Goal: Transaction & Acquisition: Purchase product/service

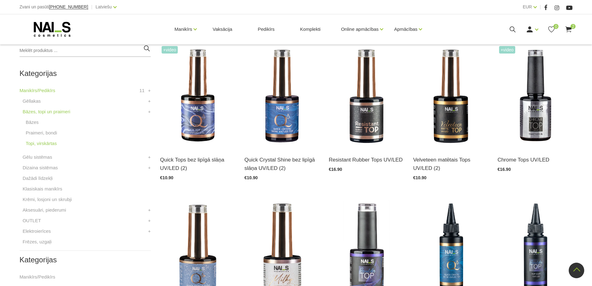
scroll to position [124, 0]
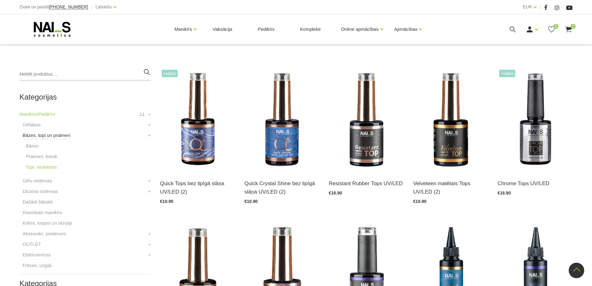
click at [37, 136] on link "Bāzes, topi un praimeri" at bounding box center [47, 134] width 48 height 7
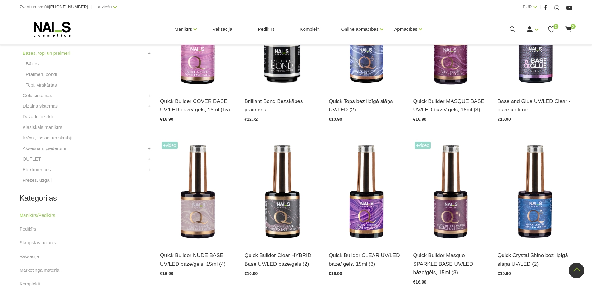
scroll to position [187, 0]
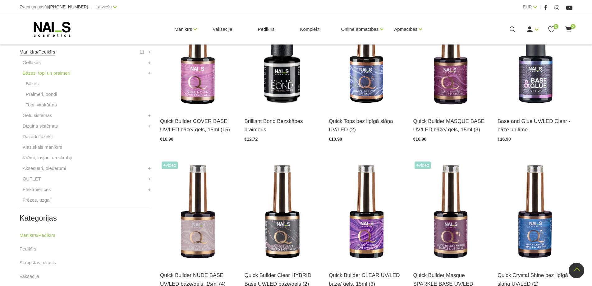
click at [47, 53] on link "Manikīrs/Pedikīrs" at bounding box center [38, 51] width 36 height 7
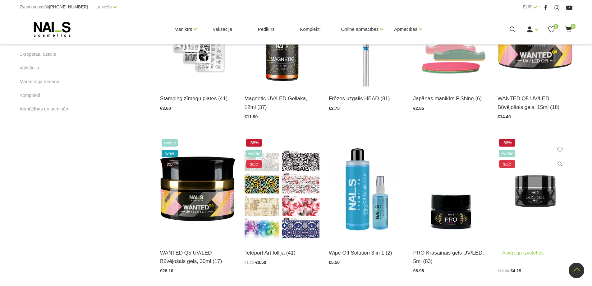
scroll to position [373, 0]
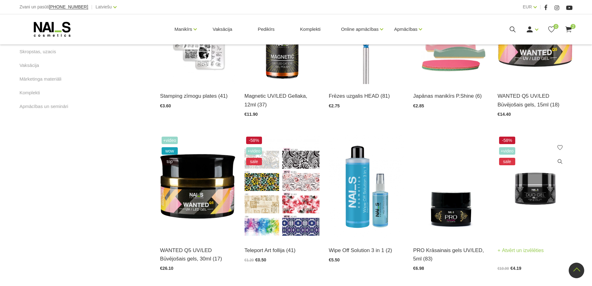
click at [532, 187] on img at bounding box center [535, 186] width 75 height 103
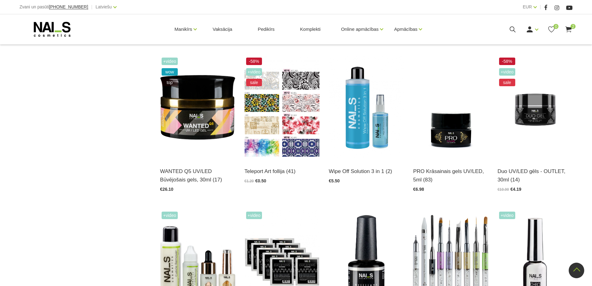
scroll to position [435, 0]
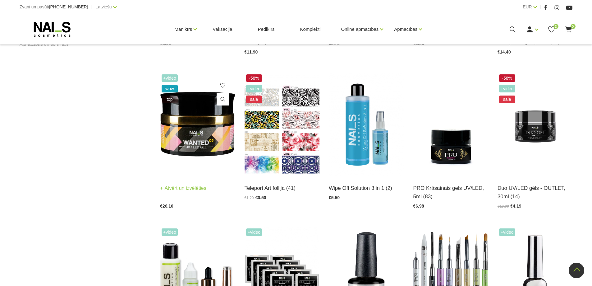
click at [178, 119] on img at bounding box center [197, 124] width 75 height 103
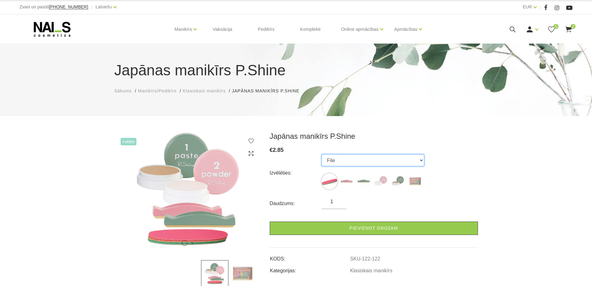
click at [421, 160] on select "File Pink Buffer Green Buffer Powder Paste "P-Shine" Nail Care Kit" at bounding box center [373, 160] width 103 height 12
select select "120"
click at [322, 154] on select "File Pink Buffer Green Buffer Powder Paste "P-Shine" Nail Care Kit" at bounding box center [373, 160] width 103 height 12
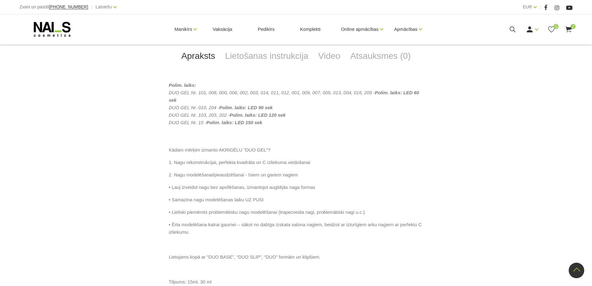
scroll to position [187, 0]
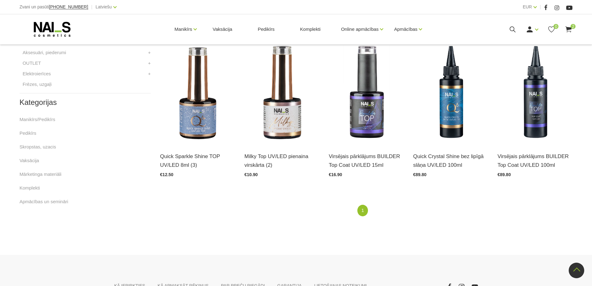
scroll to position [367, 0]
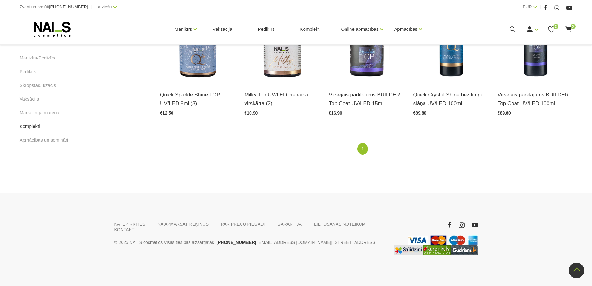
click at [31, 128] on link "Komplekti" at bounding box center [30, 125] width 21 height 7
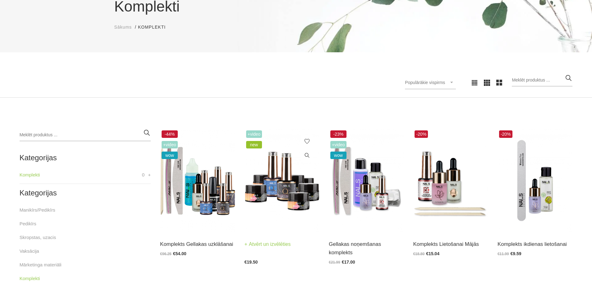
scroll to position [155, 0]
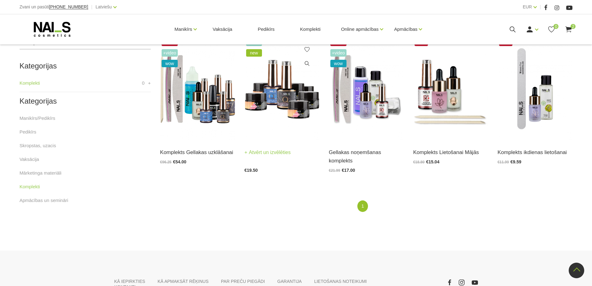
click at [272, 153] on link "Atvērt un izvēlēties" at bounding box center [268, 152] width 46 height 9
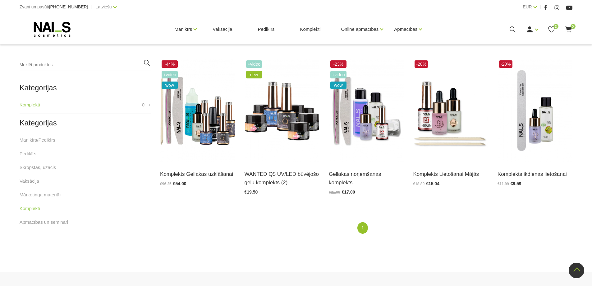
scroll to position [124, 0]
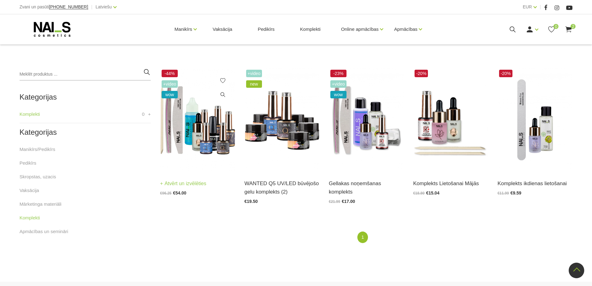
click at [204, 127] on img at bounding box center [197, 119] width 75 height 103
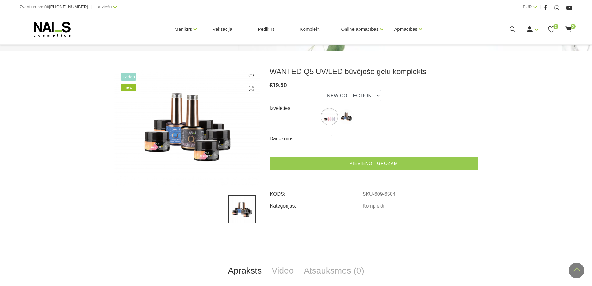
scroll to position [62, 0]
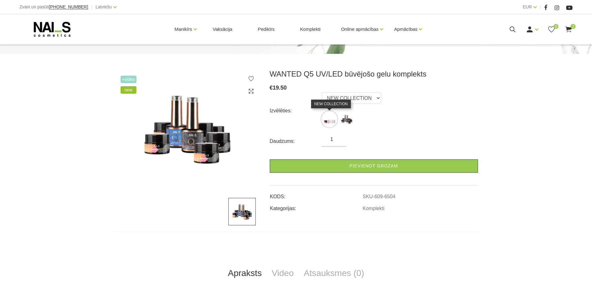
click at [331, 123] on img at bounding box center [330, 119] width 16 height 16
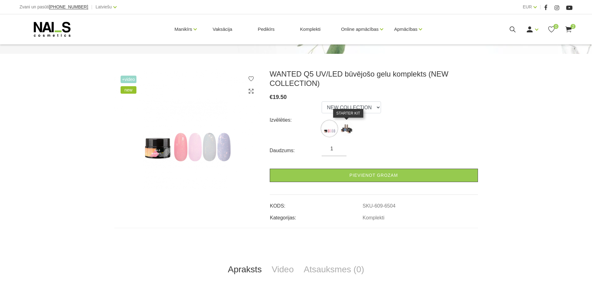
click at [351, 130] on img at bounding box center [347, 129] width 16 height 16
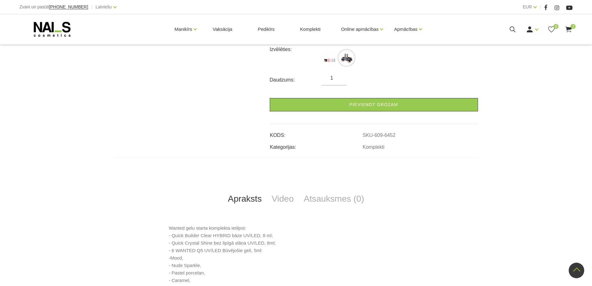
scroll to position [31, 0]
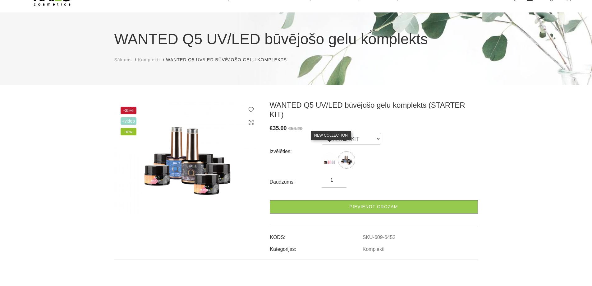
click at [331, 153] on img at bounding box center [330, 160] width 16 height 16
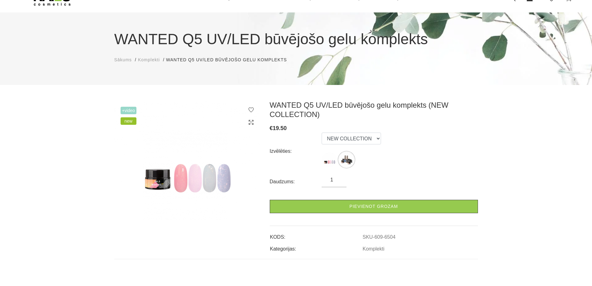
click at [225, 176] on img at bounding box center [187, 159] width 146 height 119
click at [326, 163] on img at bounding box center [330, 160] width 16 height 16
click at [347, 162] on img at bounding box center [347, 160] width 16 height 16
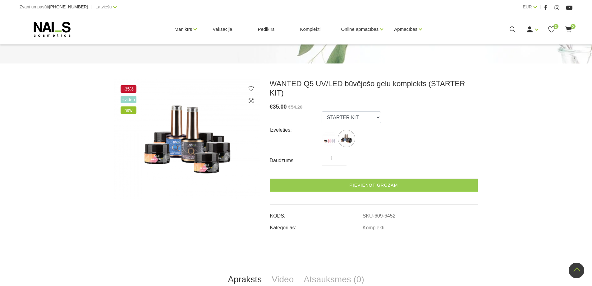
scroll to position [52, 0]
click at [328, 136] on img at bounding box center [330, 139] width 16 height 16
select select "6504"
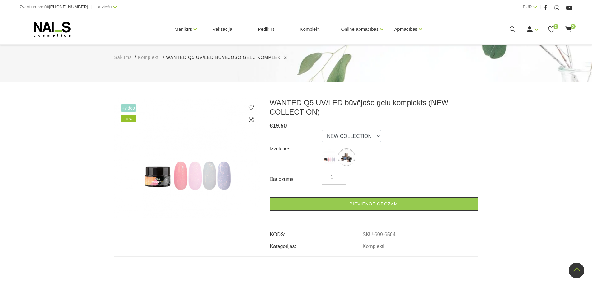
scroll to position [21, 0]
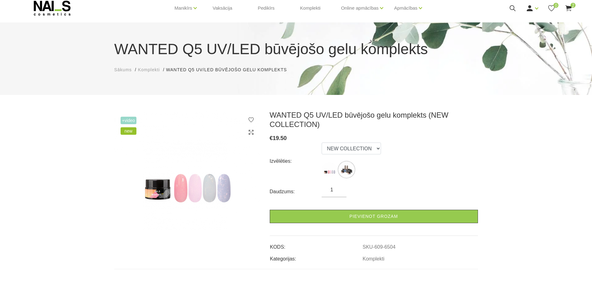
click at [251, 134] on icon at bounding box center [251, 132] width 6 height 6
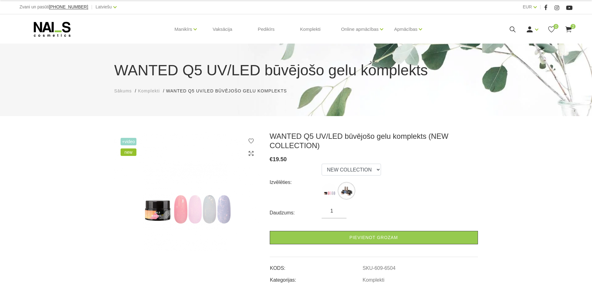
click at [251, 151] on icon at bounding box center [251, 153] width 6 height 6
click at [128, 143] on span "+Video" at bounding box center [129, 141] width 16 height 7
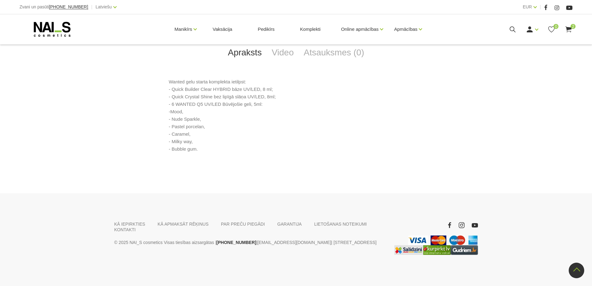
scroll to position [61, 0]
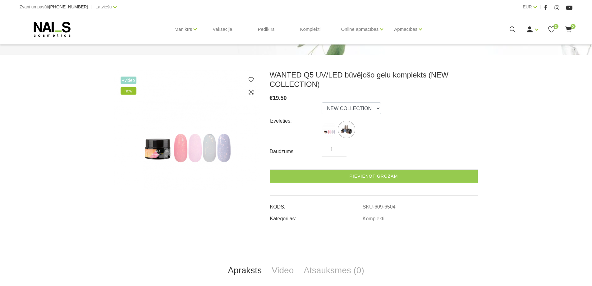
scroll to position [21, 0]
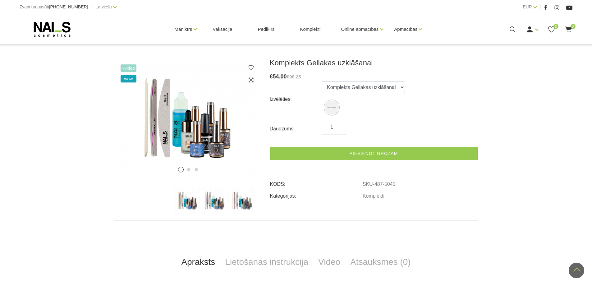
scroll to position [62, 0]
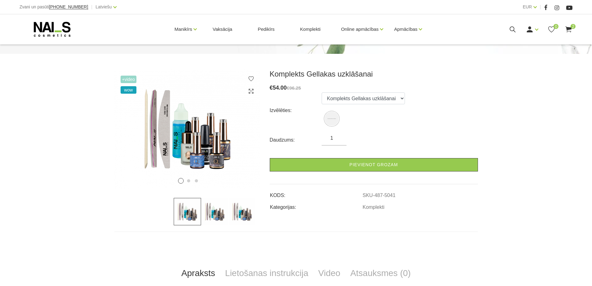
click at [222, 212] on img at bounding box center [214, 211] width 27 height 27
click at [248, 133] on icon at bounding box center [242, 135] width 18 height 18
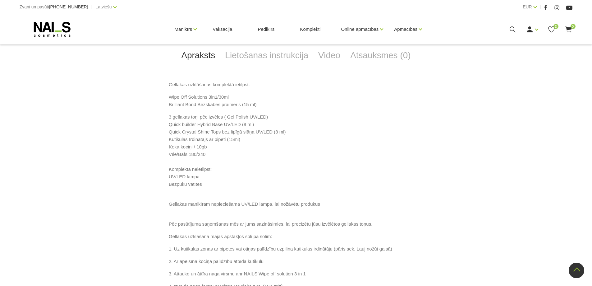
scroll to position [311, 0]
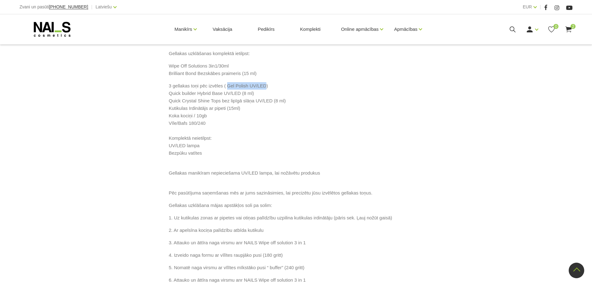
drag, startPoint x: 226, startPoint y: 93, endPoint x: 262, endPoint y: 93, distance: 35.8
click at [262, 93] on p "3 gellakas toņi pēc izvēles ( Gel Polish UV/LED) Quick builder Hybrid Base UV/L…" at bounding box center [296, 123] width 255 height 82
copy p "Gel Polish UV/LED"
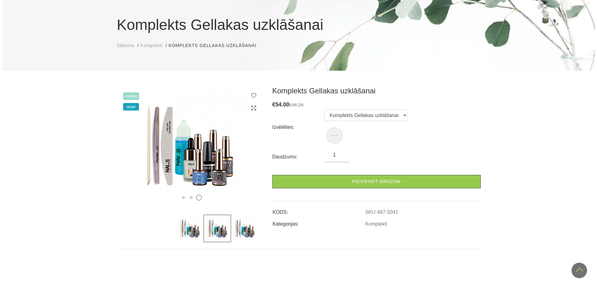
scroll to position [0, 0]
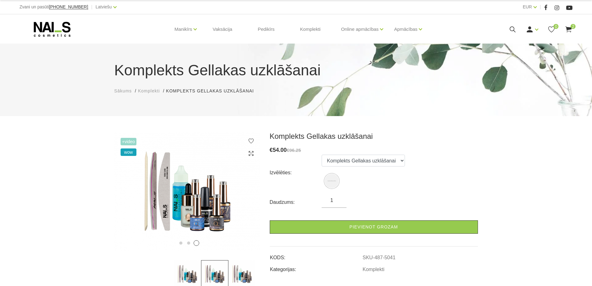
click at [510, 28] on icon at bounding box center [513, 29] width 8 height 8
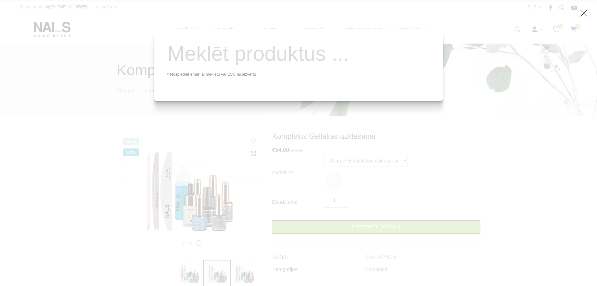
paste input "Gel Polish UV/LED"
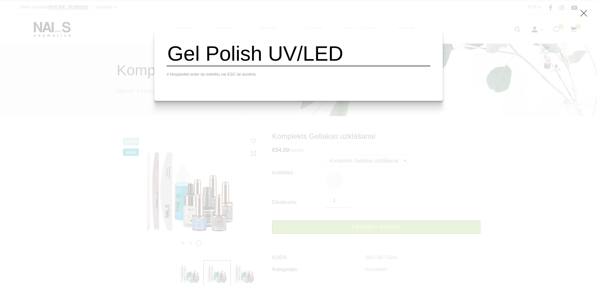
click at [212, 76] on span "# Nospiediet enter lai meklētu vai ESC lai aizvērtu" at bounding box center [212, 74] width 90 height 5
drag, startPoint x: 356, startPoint y: 55, endPoint x: 174, endPoint y: 64, distance: 182.7
click at [174, 64] on div "Gel Polish UV/LED # Nospiediet enter lai meklētu vai ESC lai aizvērtu" at bounding box center [298, 65] width 288 height 72
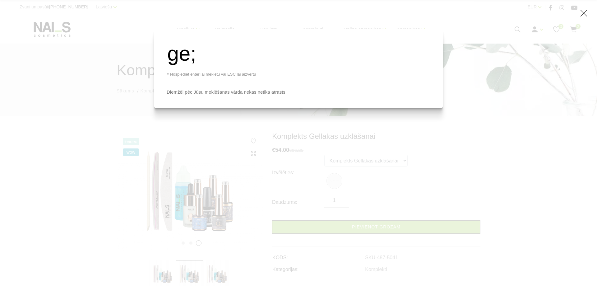
type input "ge;"
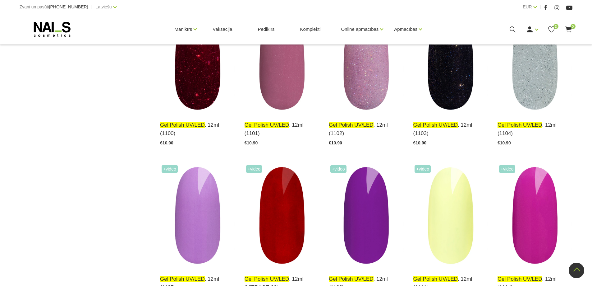
scroll to position [4041, 0]
